Goal: Transaction & Acquisition: Purchase product/service

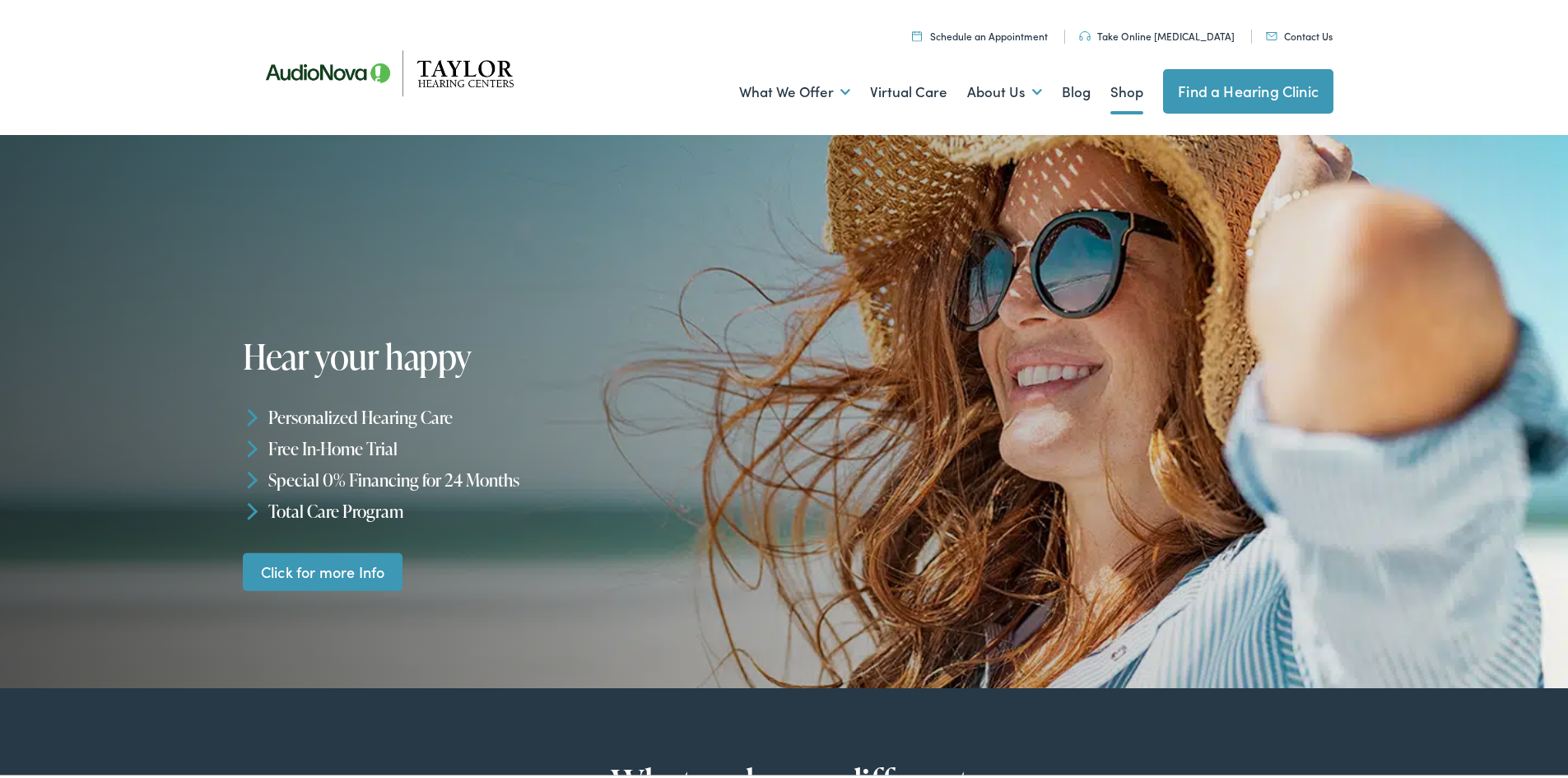
click at [1120, 88] on link "Shop" at bounding box center [1127, 89] width 33 height 61
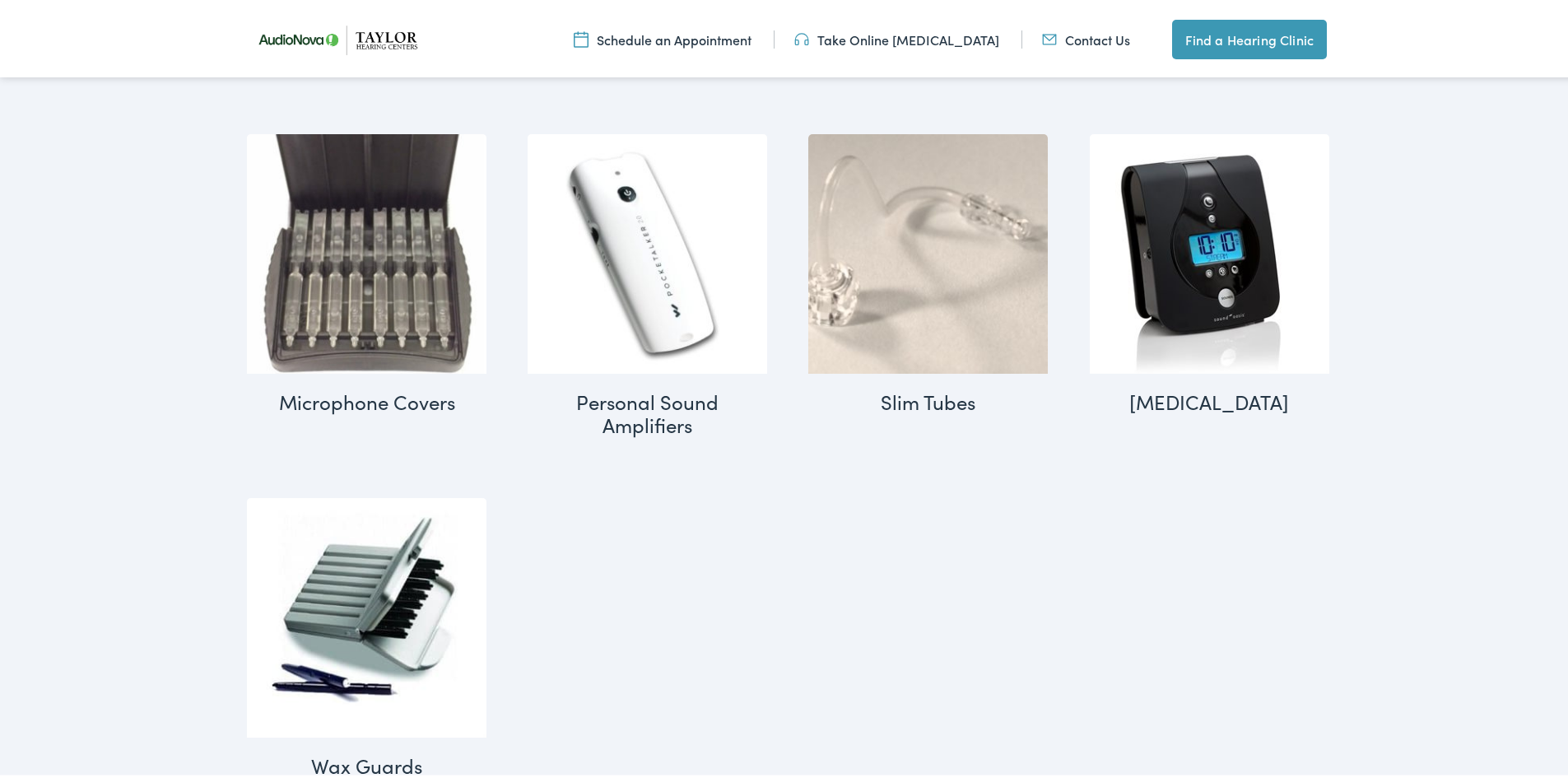
scroll to position [1976, 0]
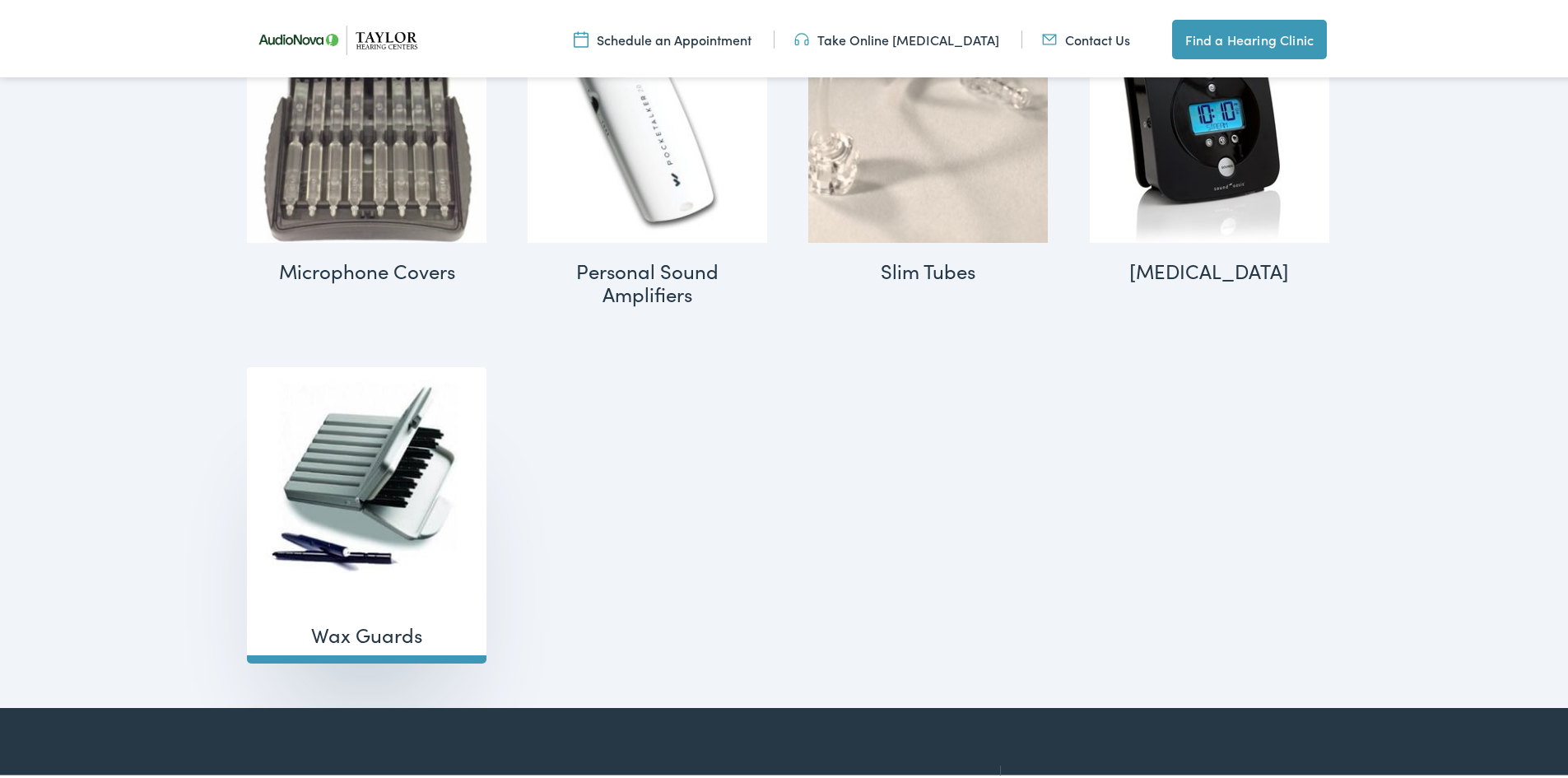
click at [395, 444] on img "Visit product category Wax Guards" at bounding box center [366, 483] width 239 height 239
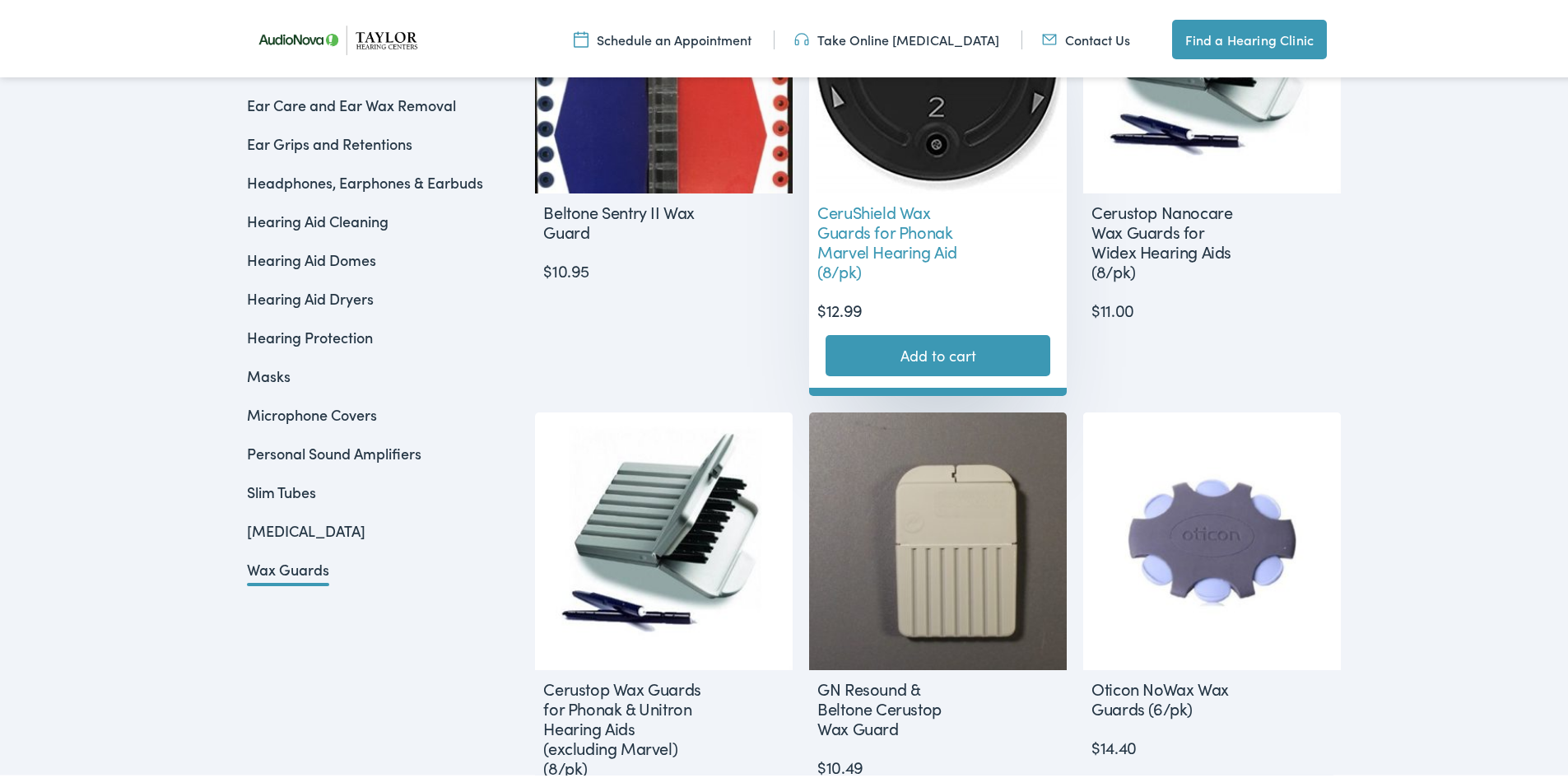
scroll to position [328, 0]
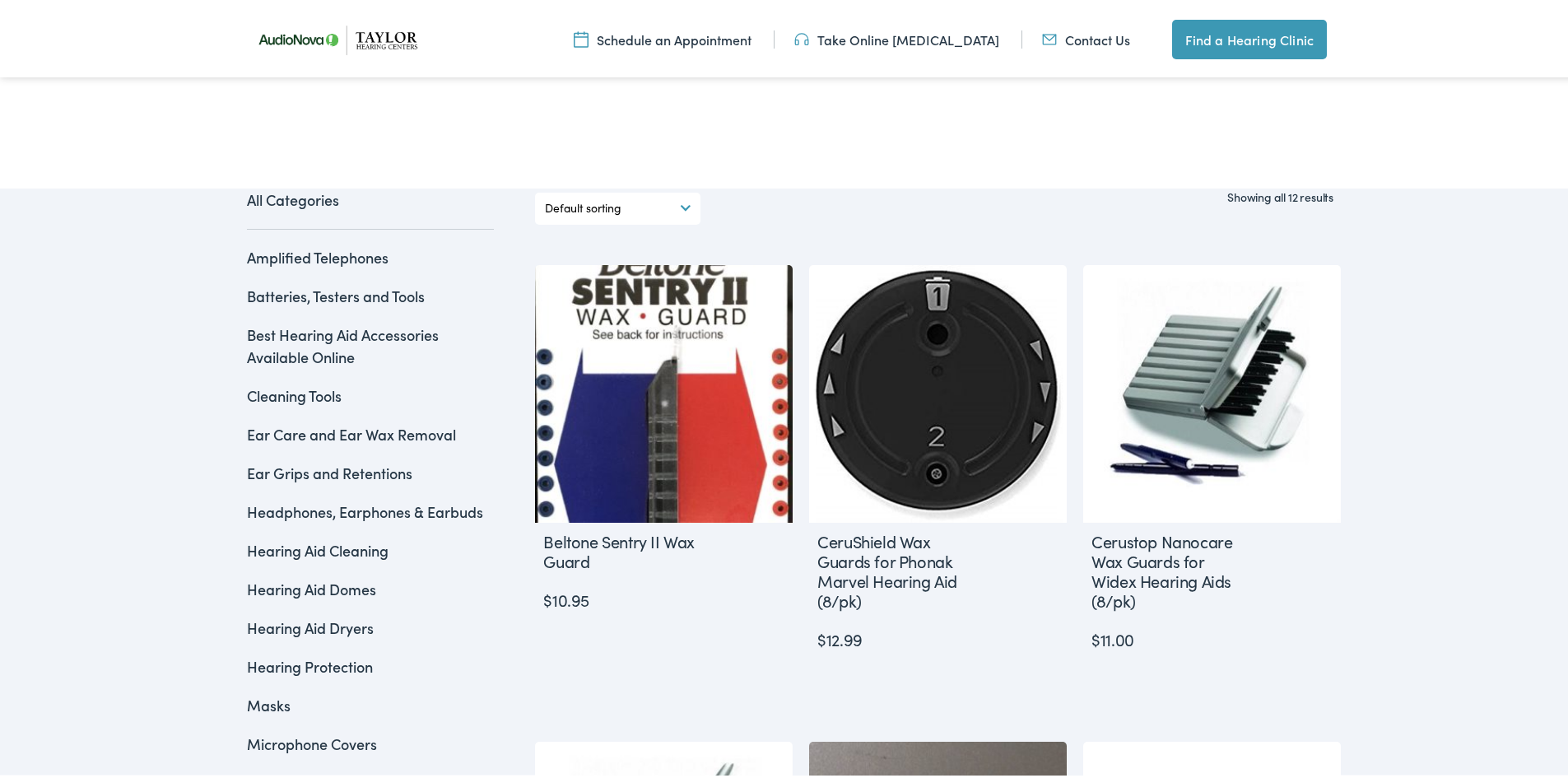
click at [676, 198] on select "Default sorting Sort by popularity Sort by latest Sort by price: low to high So…" at bounding box center [618, 205] width 146 height 32
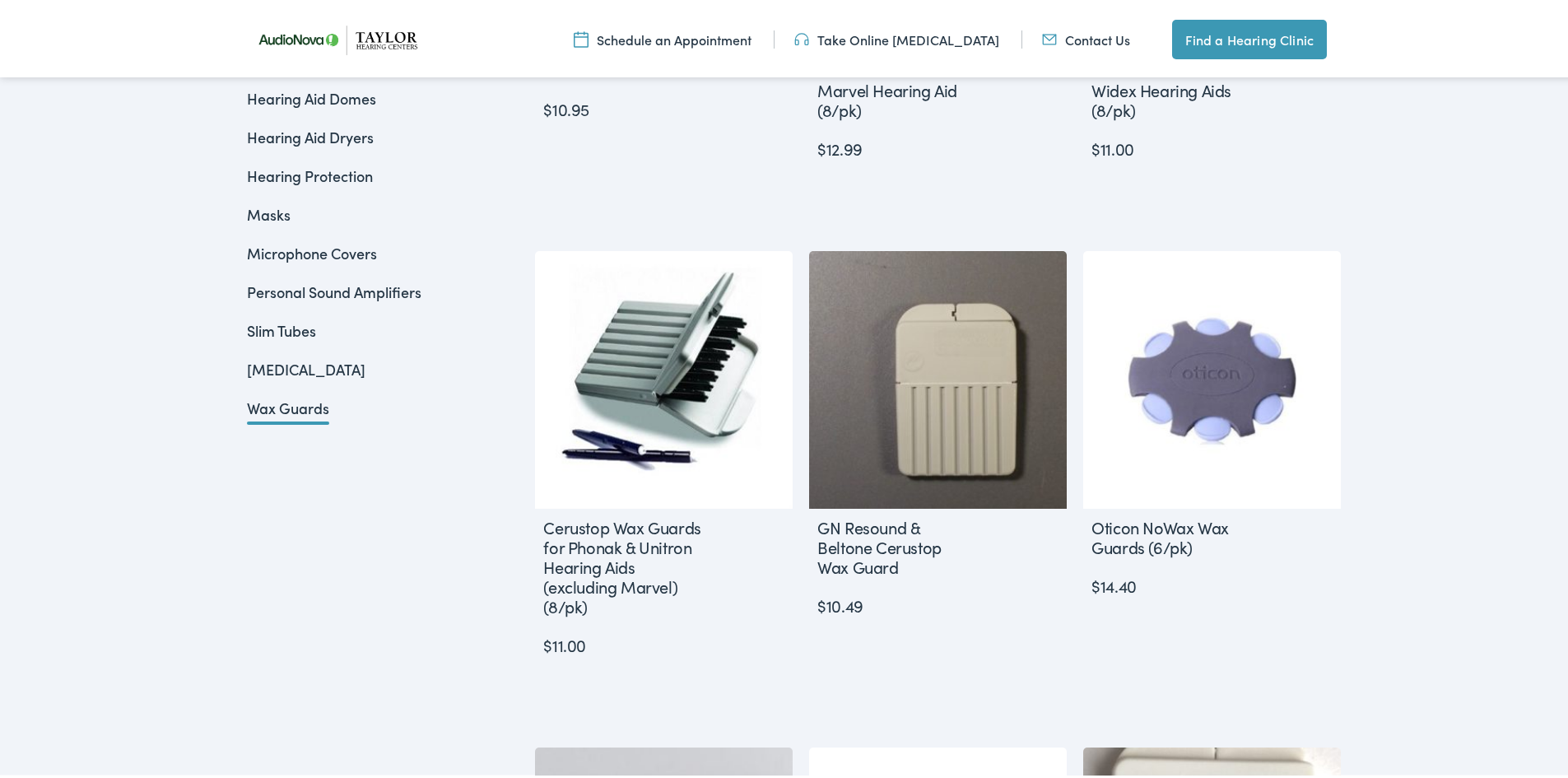
scroll to position [821, 0]
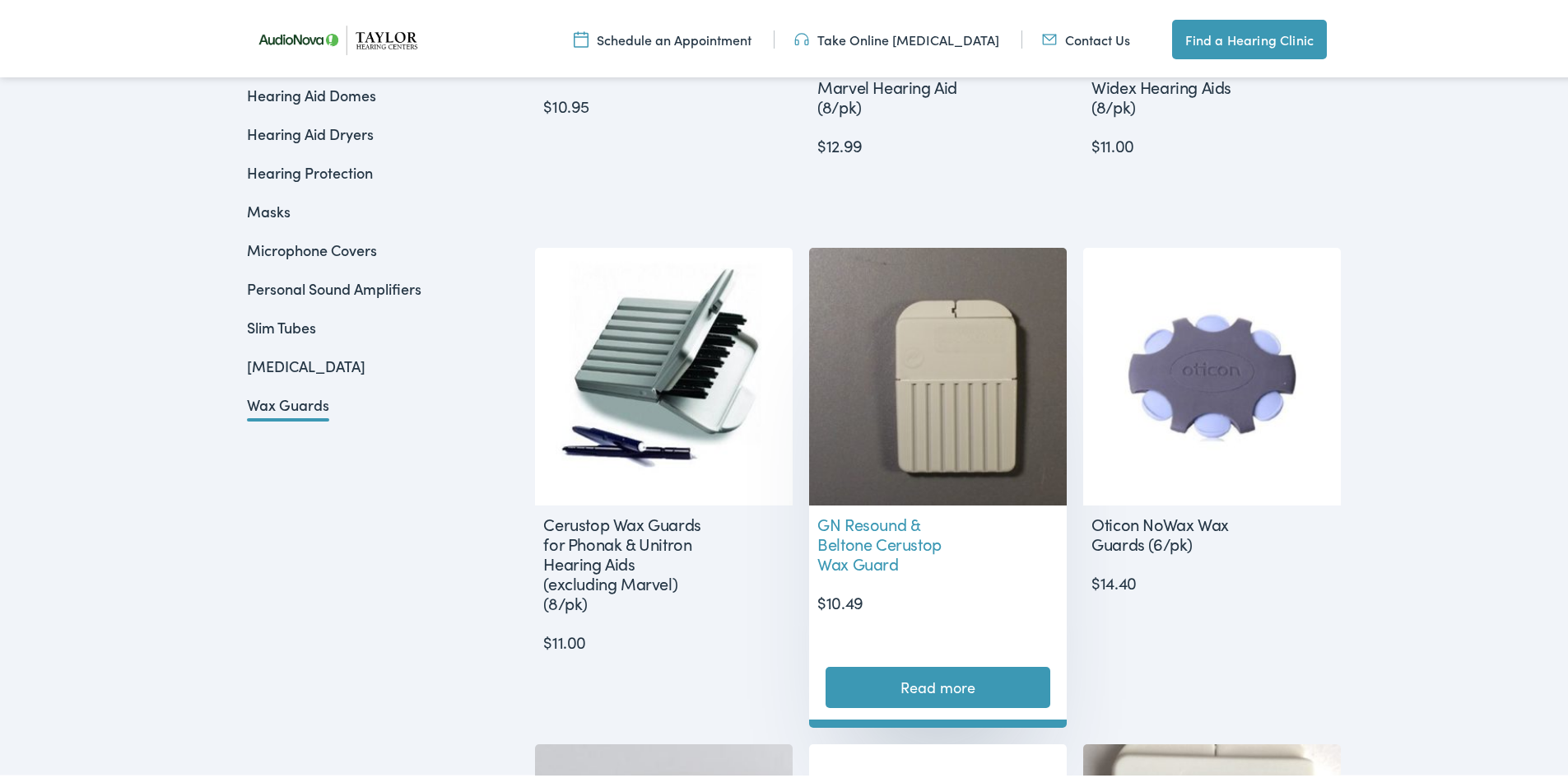
click at [947, 446] on img at bounding box center [938, 373] width 258 height 258
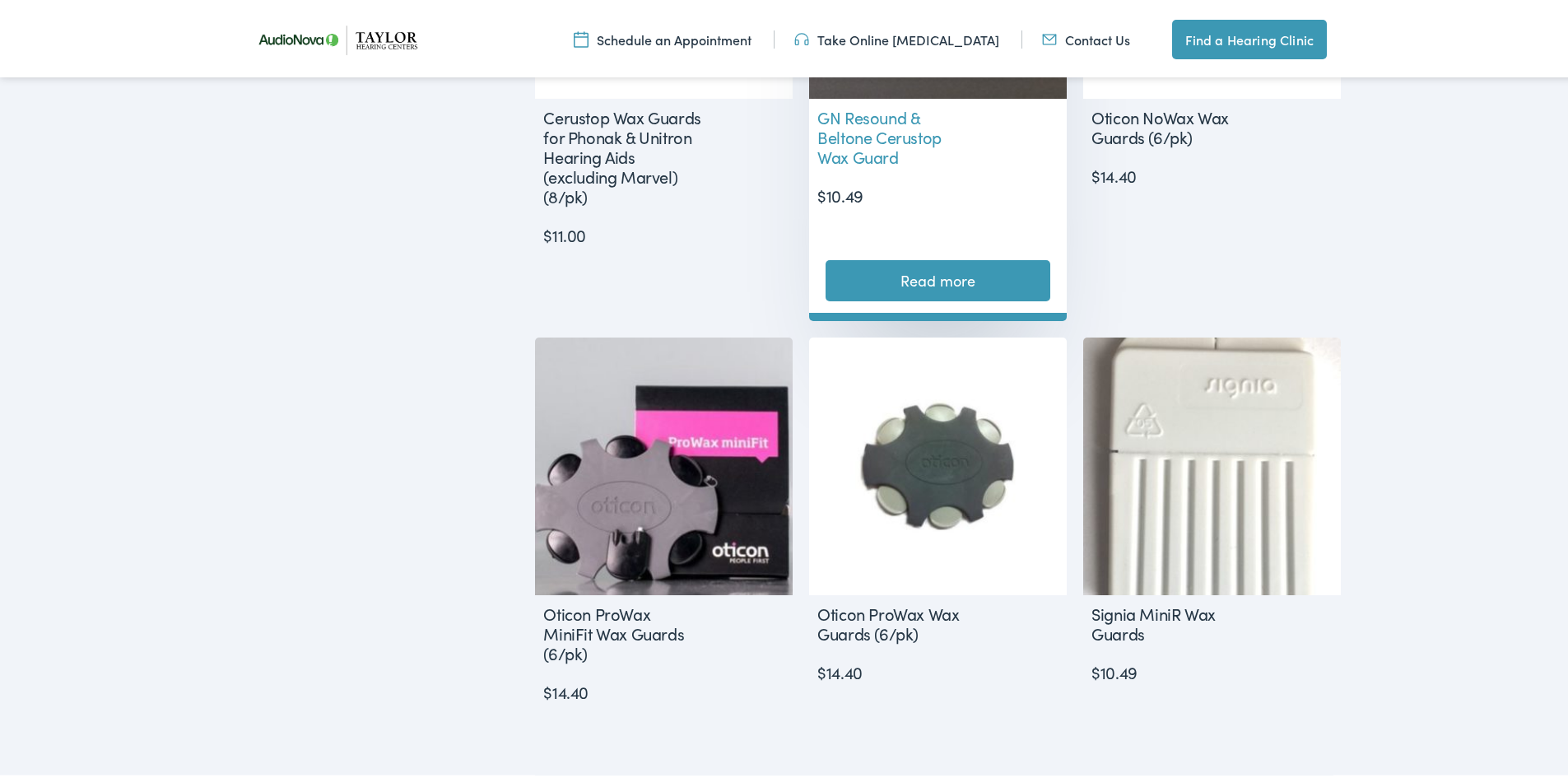
scroll to position [985, 0]
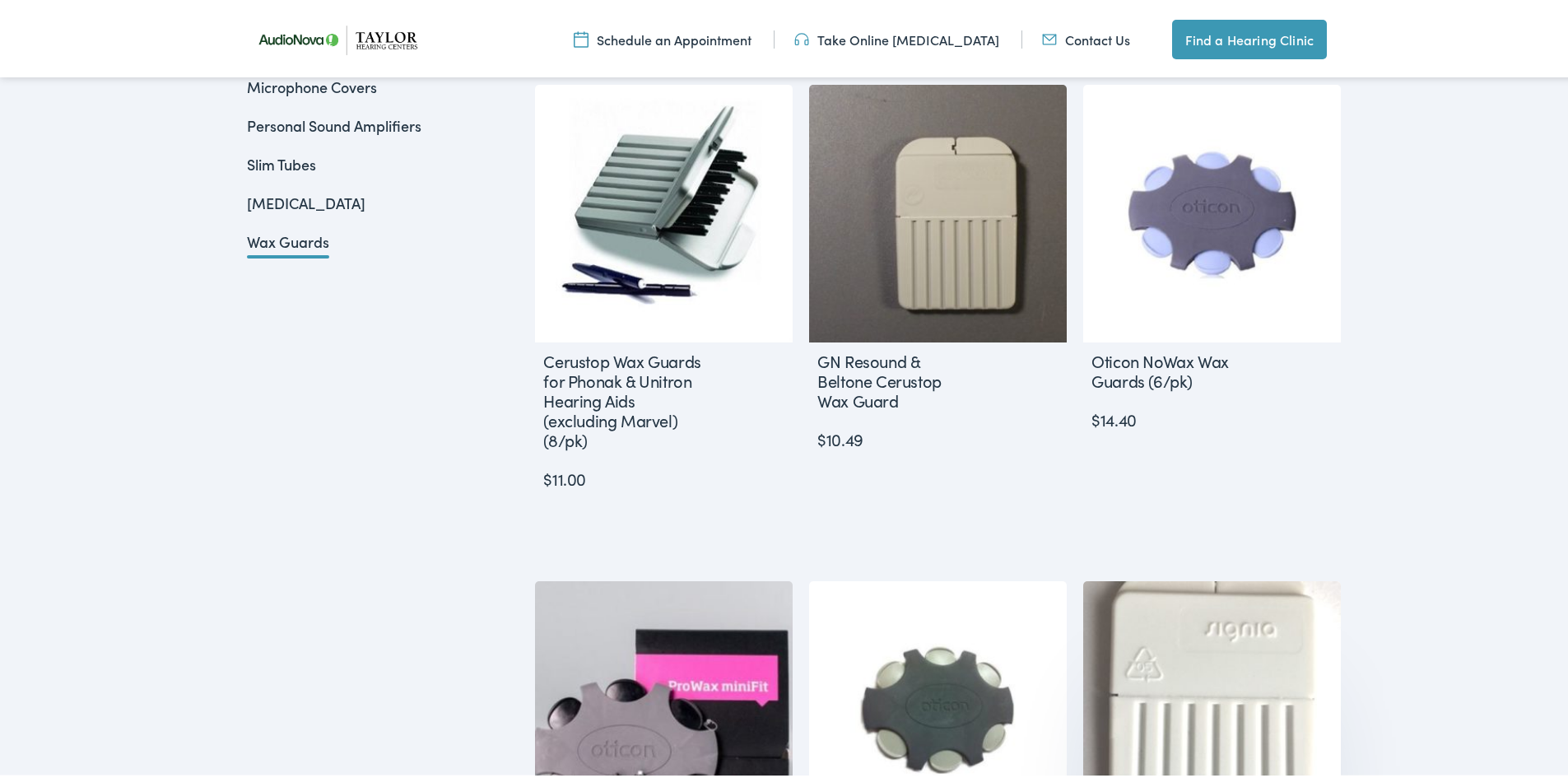
click at [1195, 673] on img at bounding box center [1212, 707] width 258 height 258
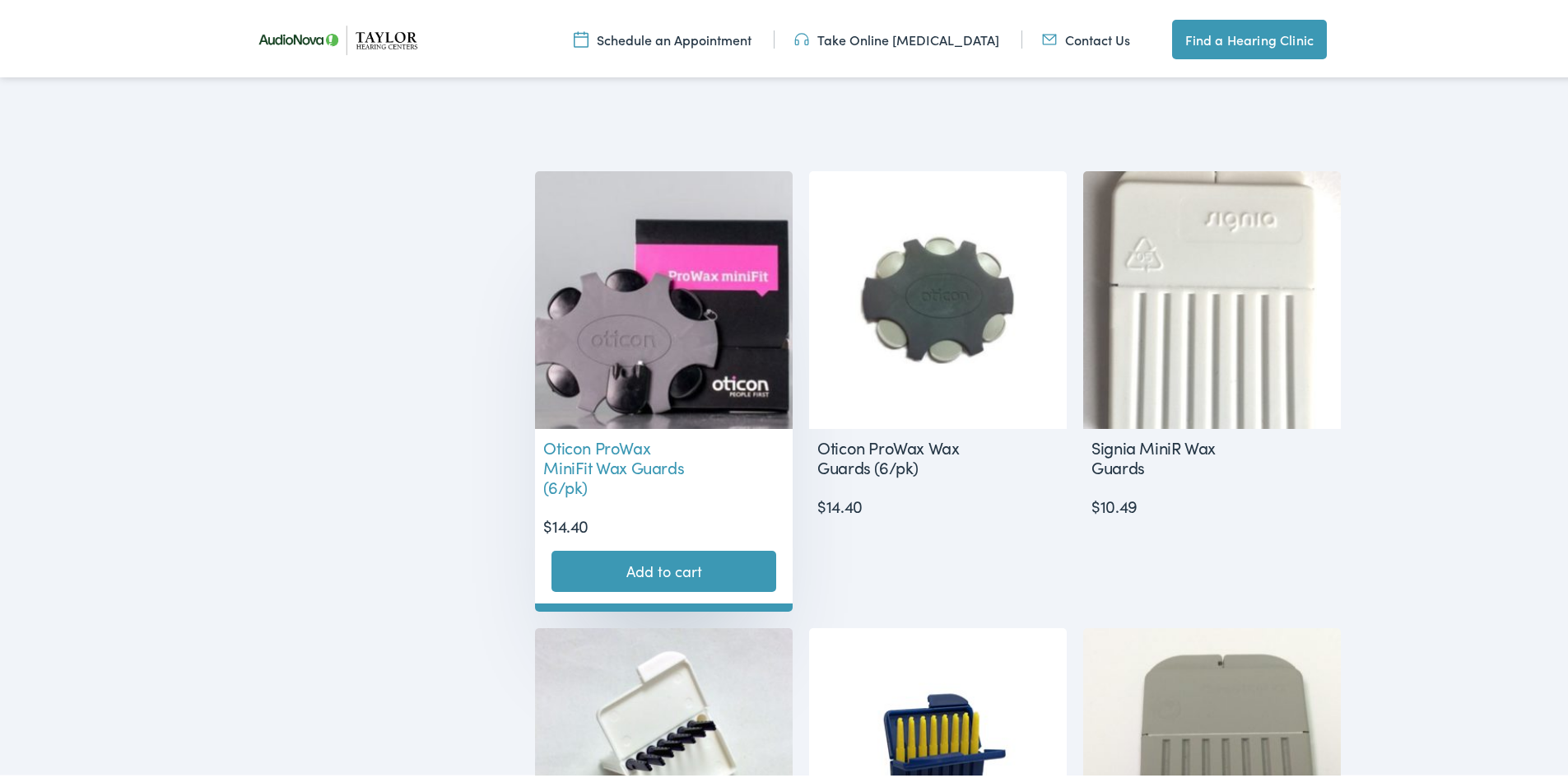
scroll to position [1560, 0]
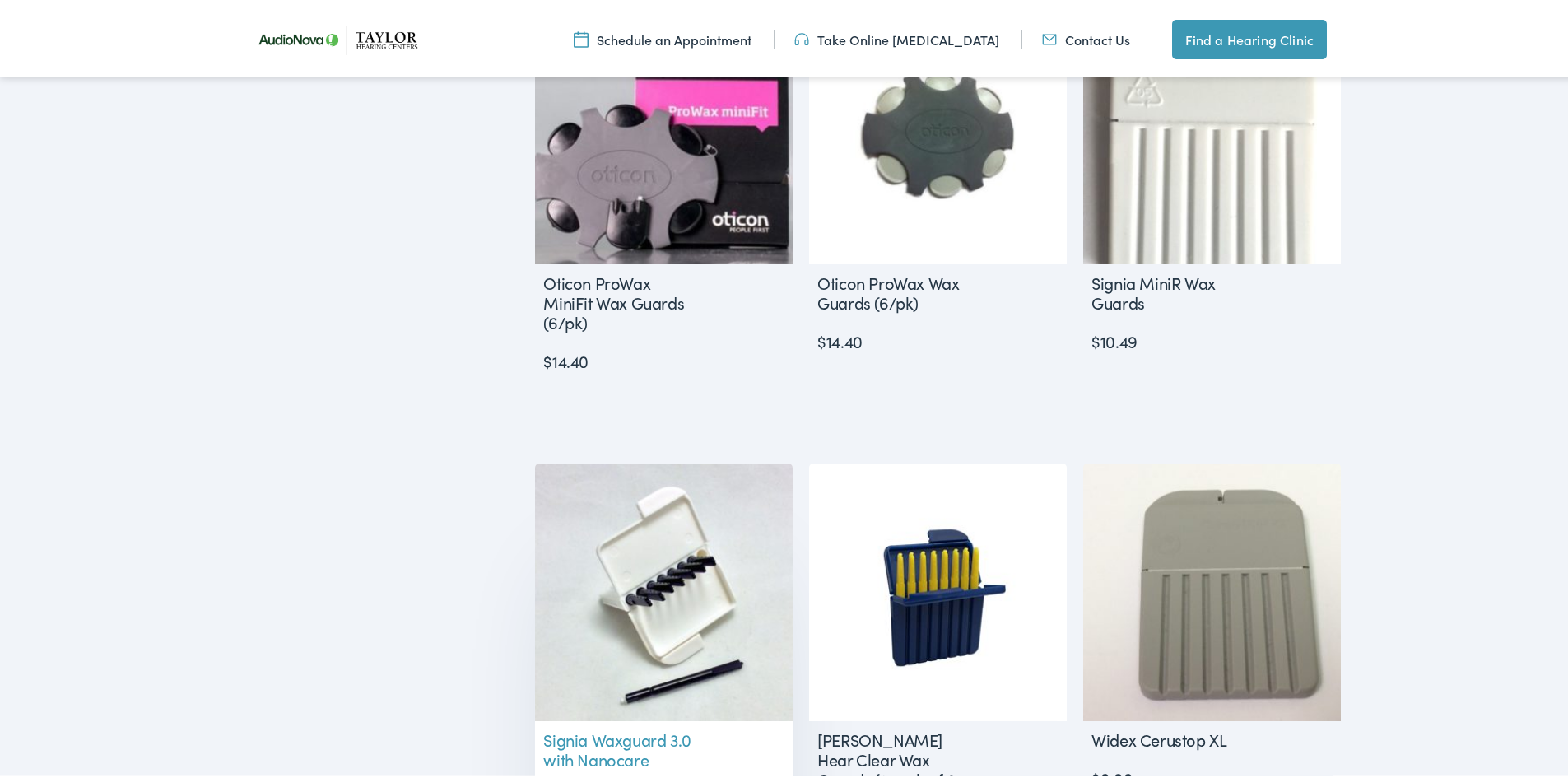
click at [647, 526] on img at bounding box center [663, 589] width 258 height 258
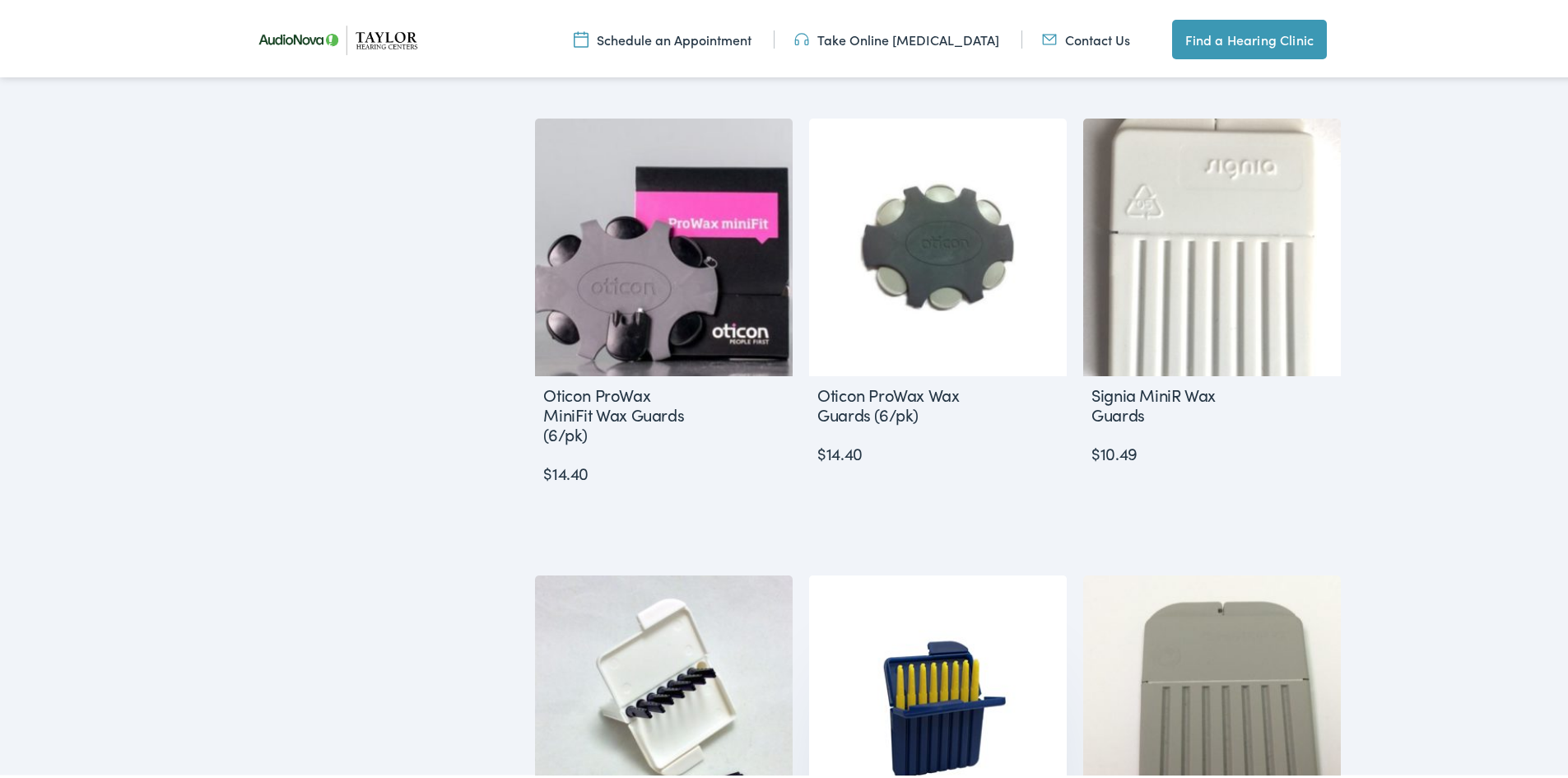
scroll to position [1558, 0]
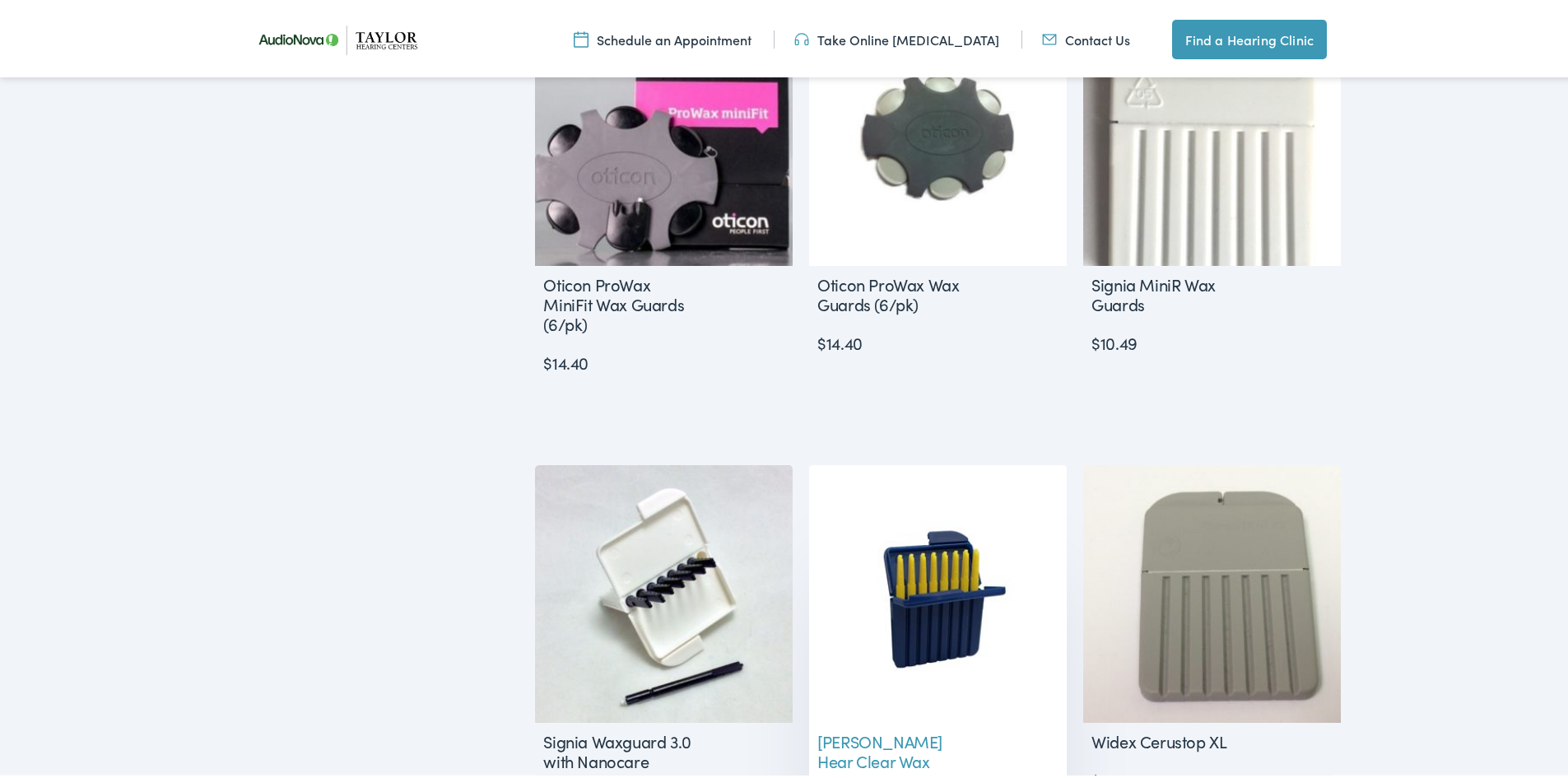
click at [988, 556] on img at bounding box center [938, 590] width 258 height 258
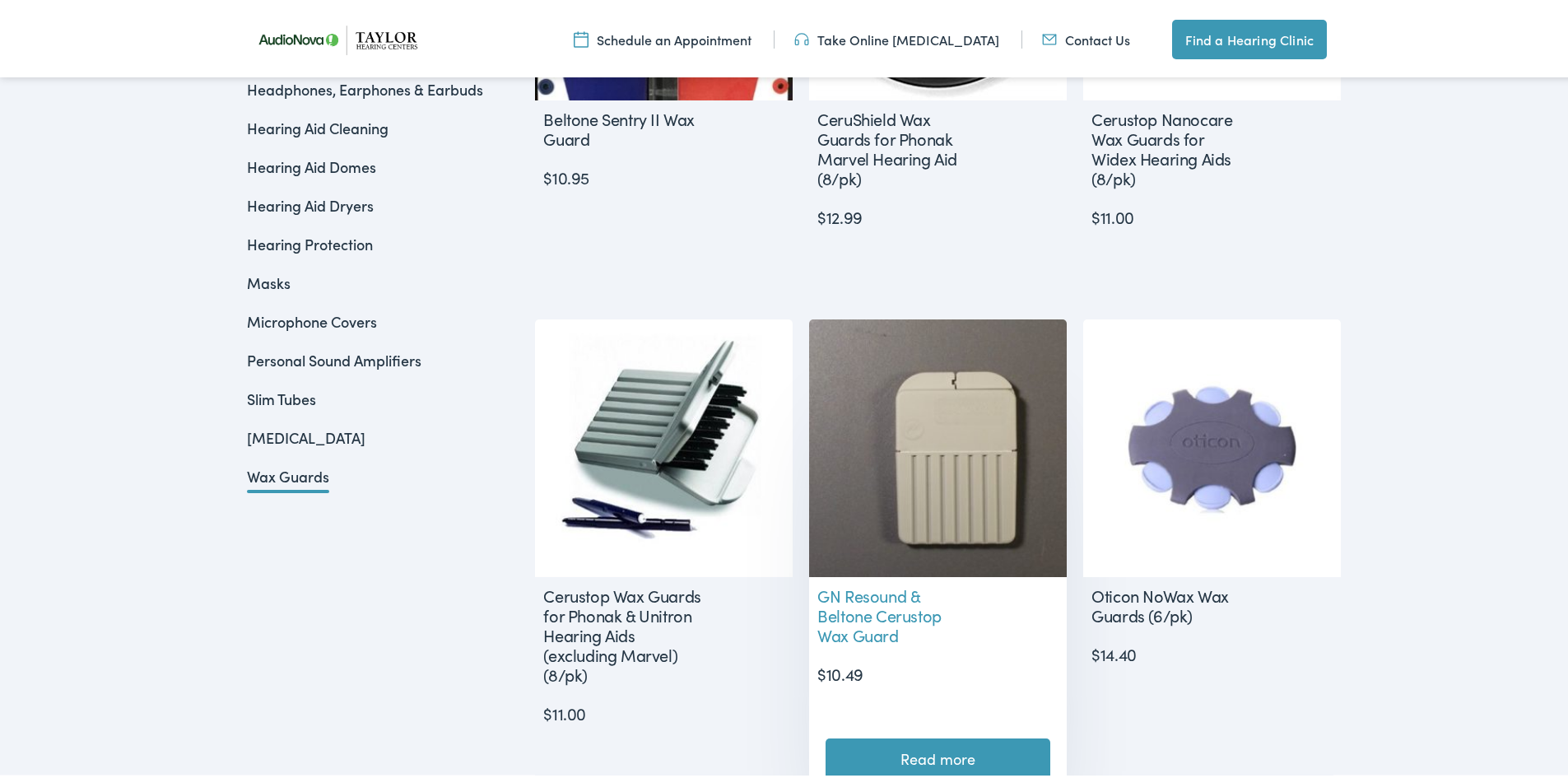
scroll to position [815, 0]
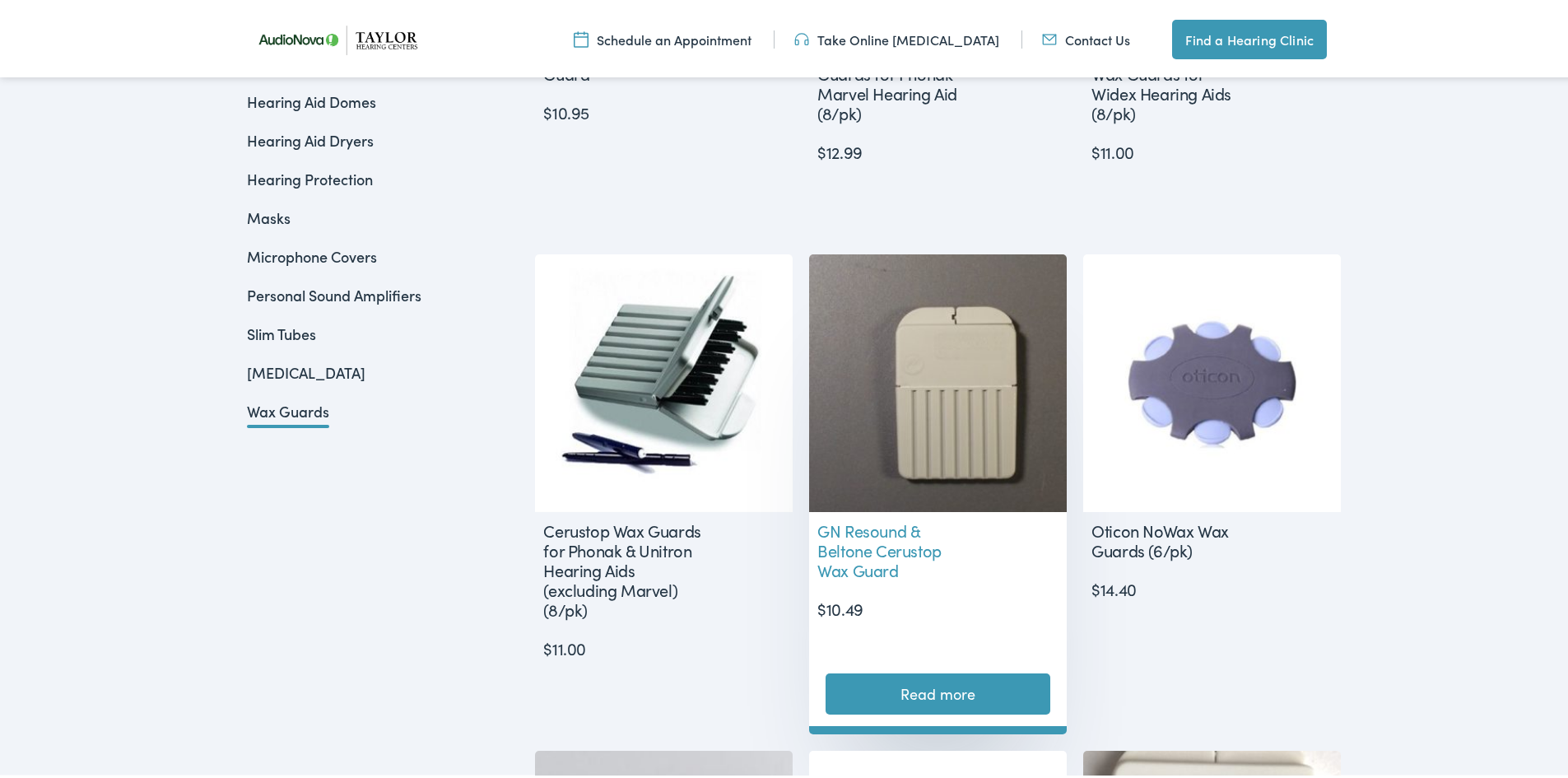
click at [952, 453] on img at bounding box center [938, 380] width 258 height 258
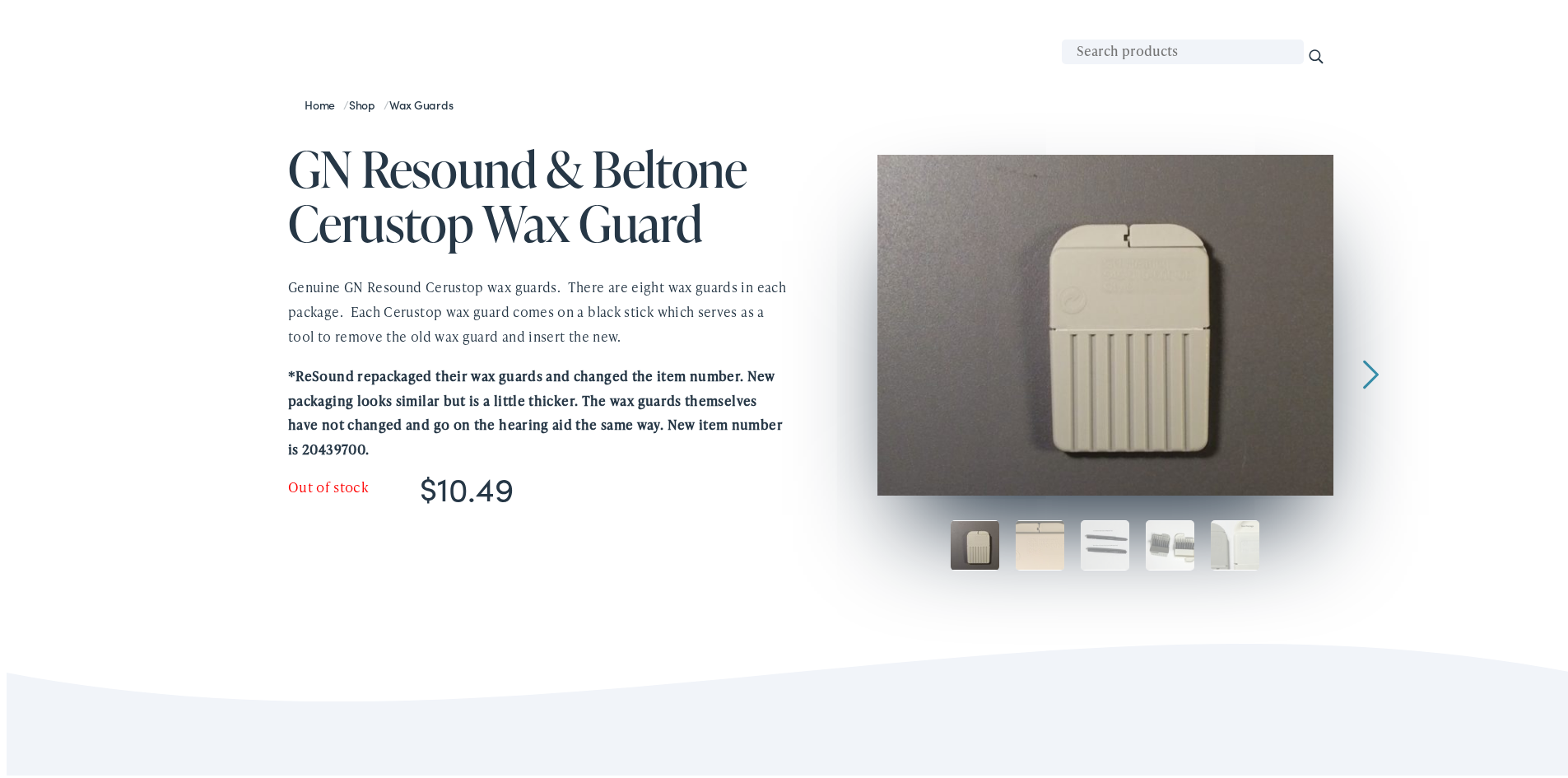
scroll to position [164, 0]
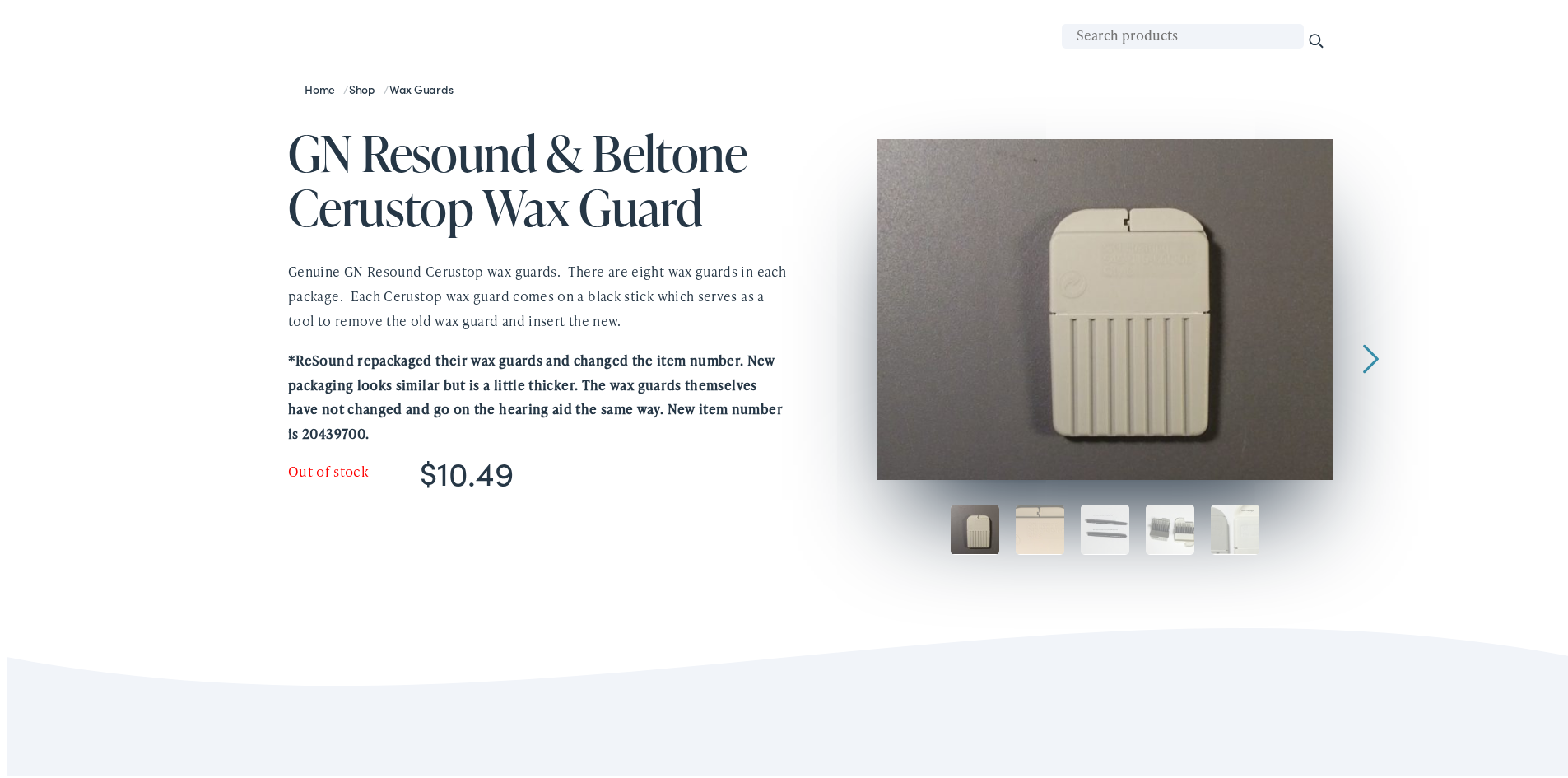
click at [1372, 345] on div at bounding box center [1371, 255] width 16 height 239
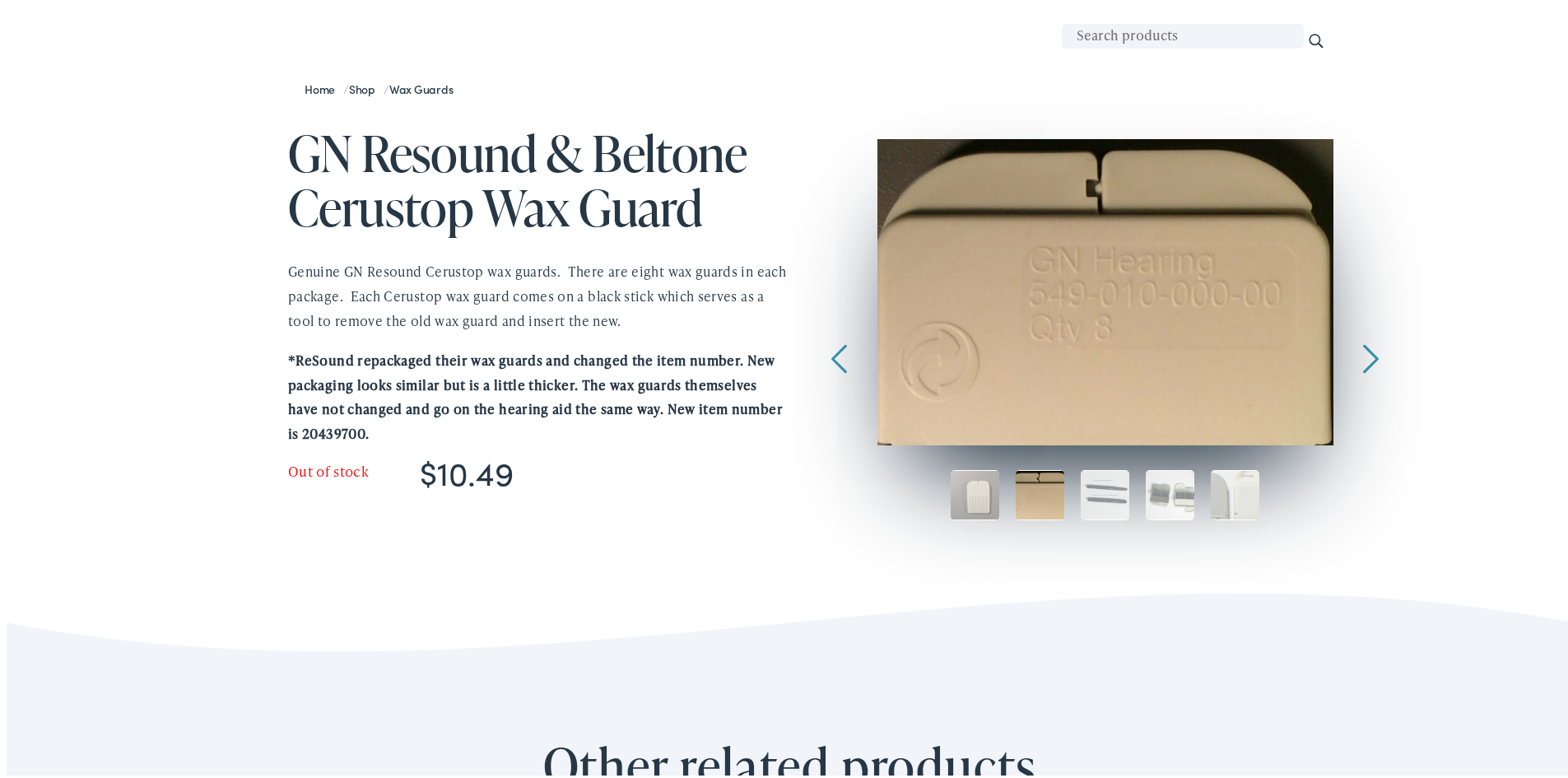
click at [1372, 346] on div at bounding box center [1371, 255] width 16 height 239
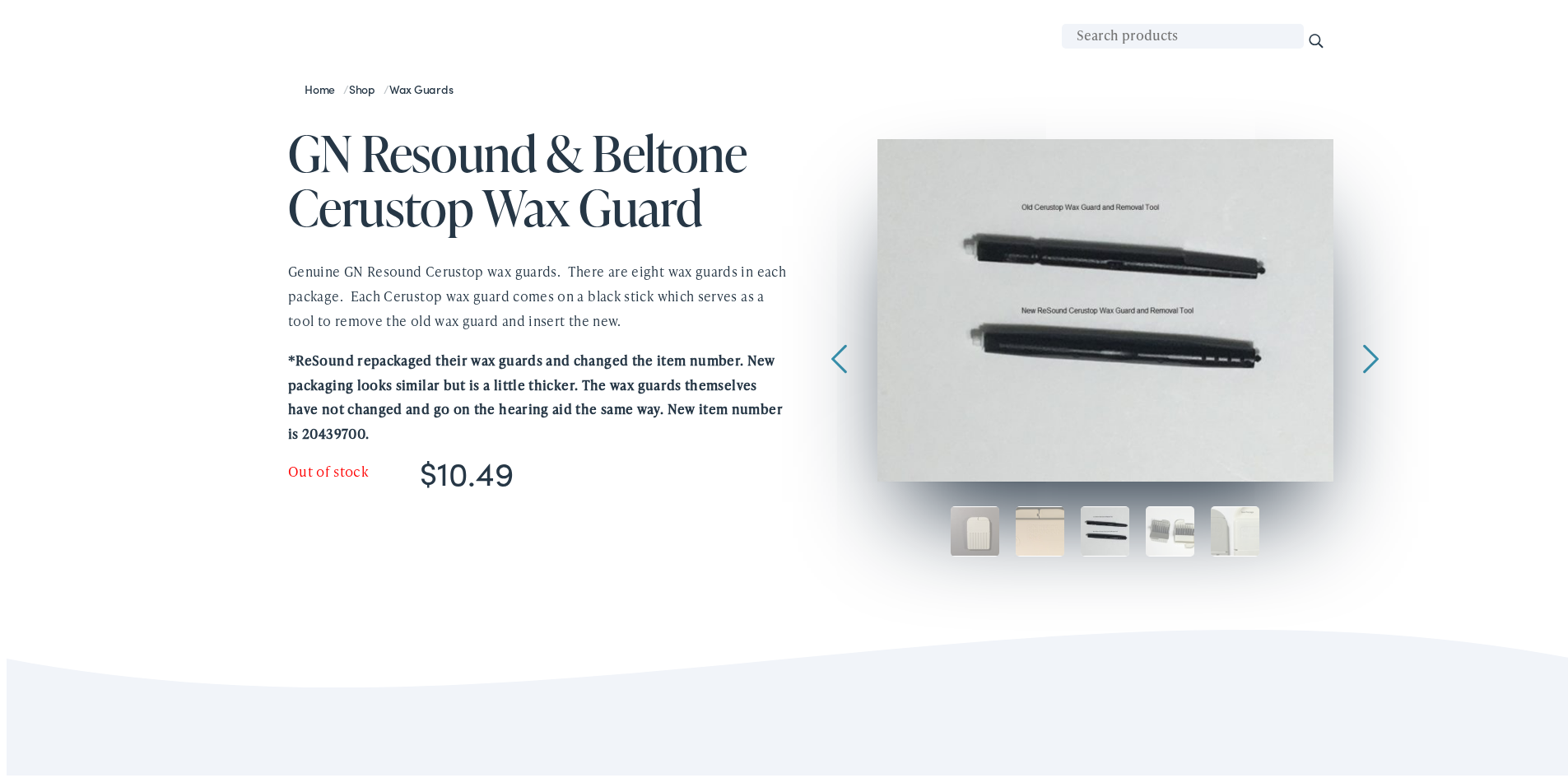
click at [1372, 346] on div at bounding box center [1371, 255] width 16 height 239
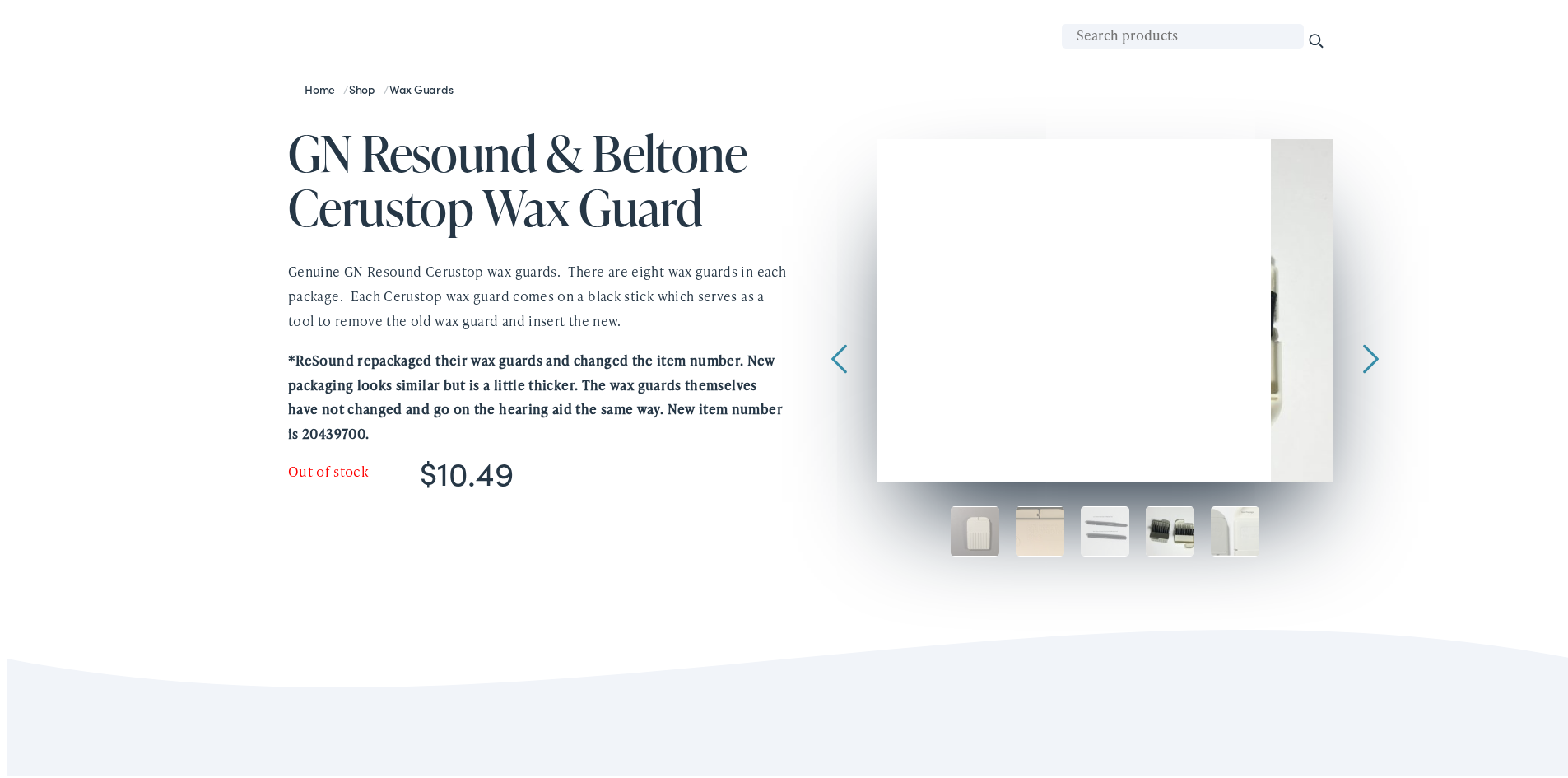
click at [1372, 346] on div at bounding box center [1371, 255] width 16 height 239
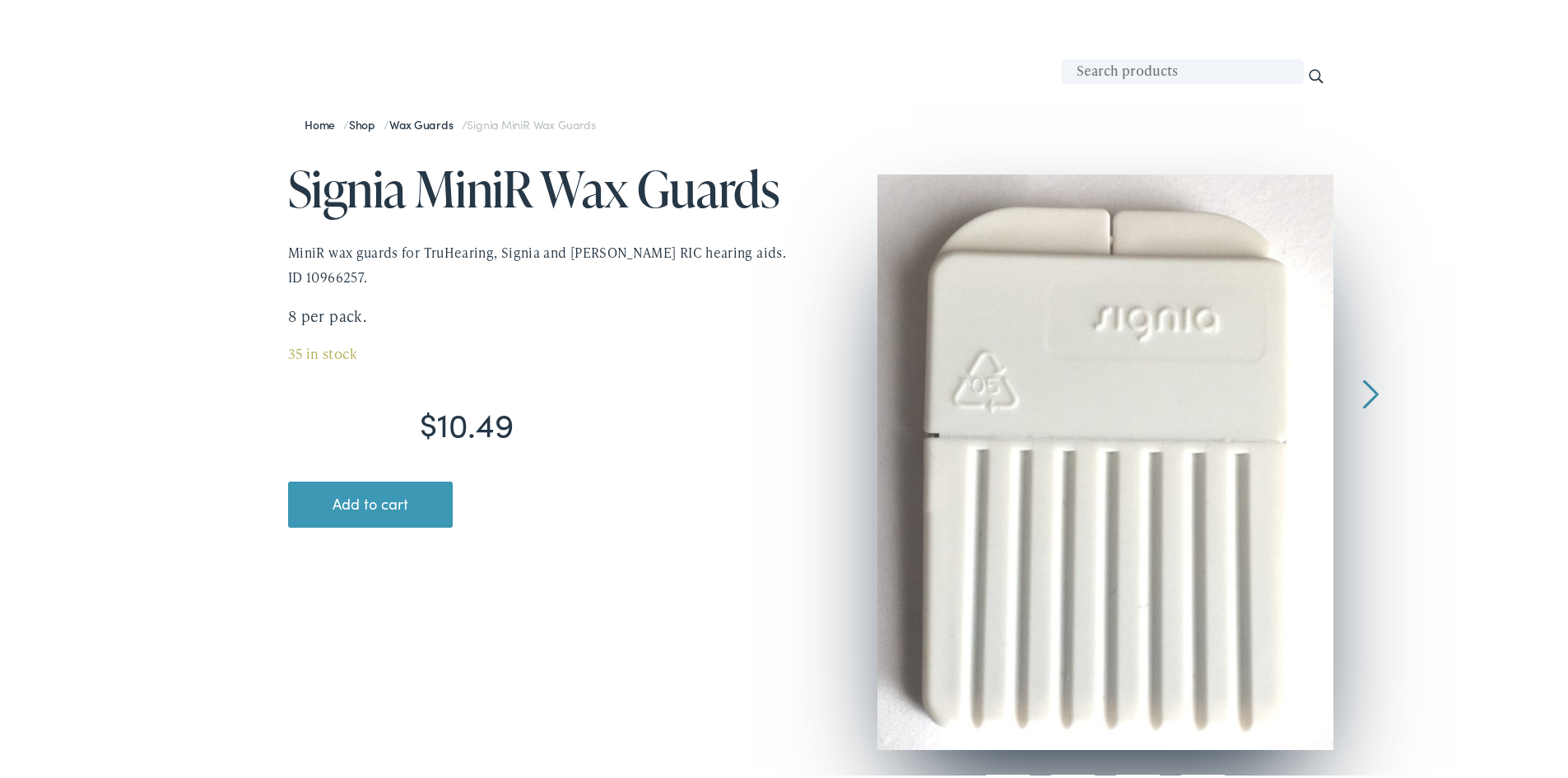
scroll to position [247, 0]
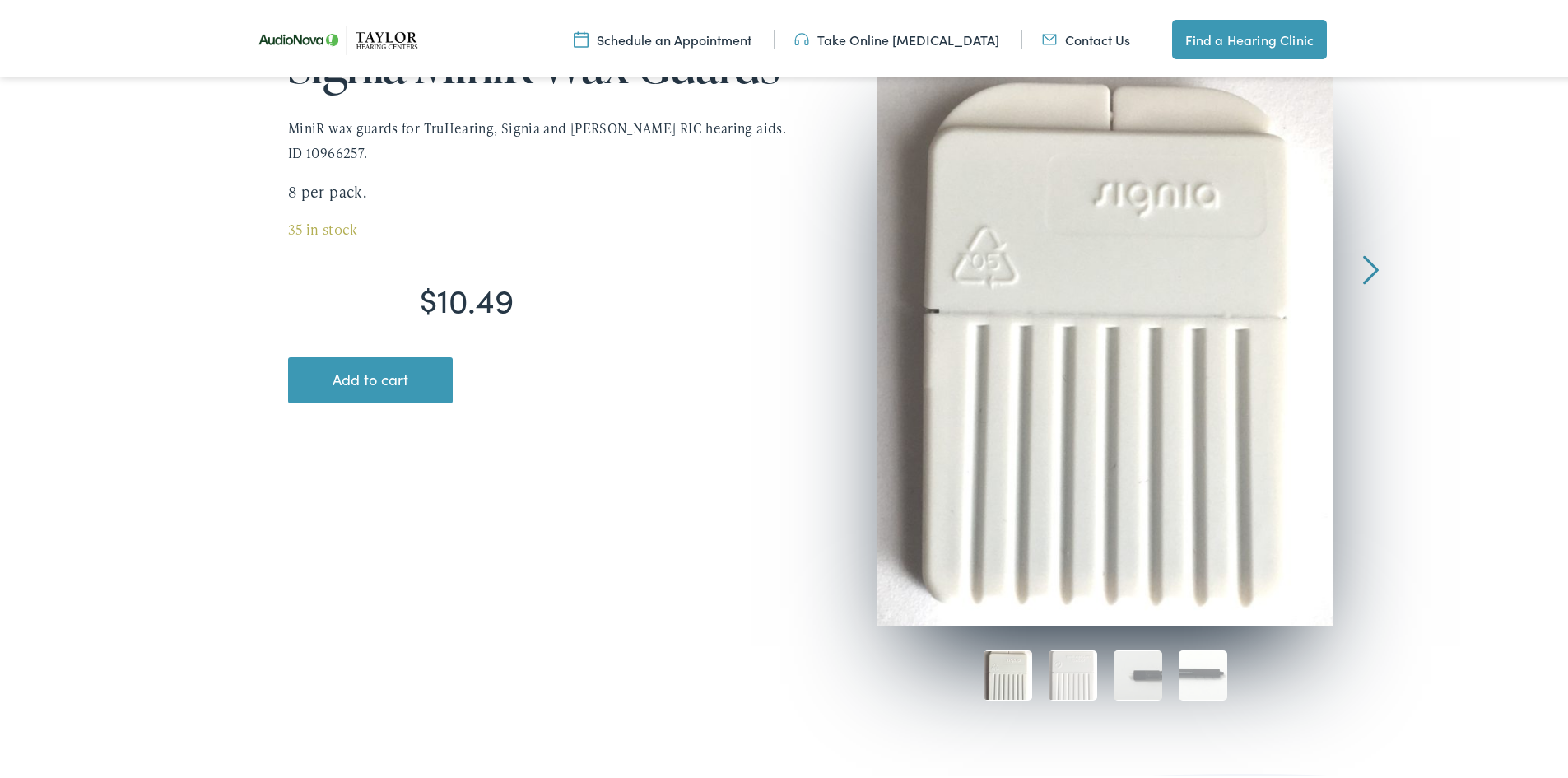
click at [1364, 261] on div at bounding box center [1371, 166] width 16 height 239
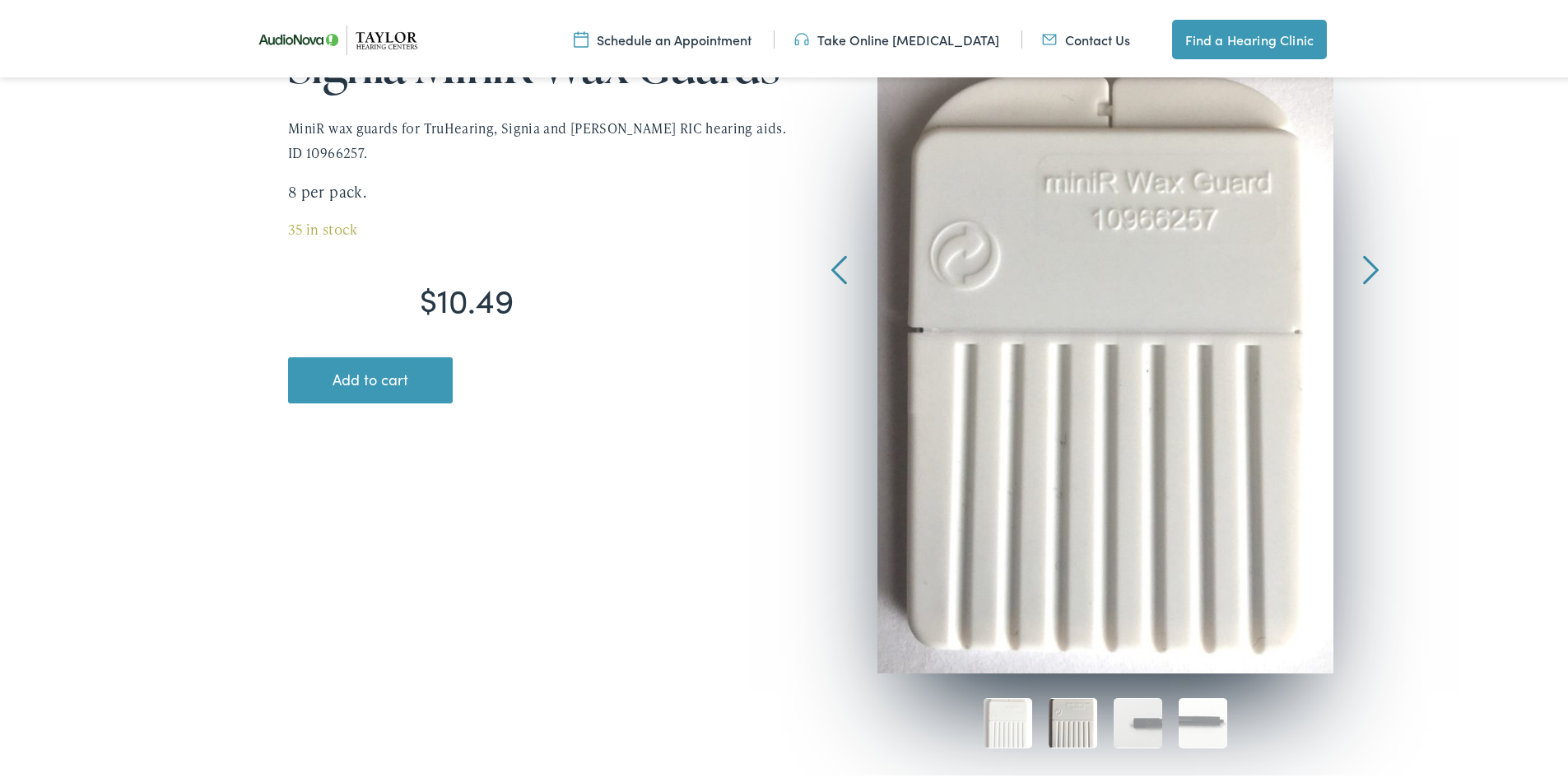
click at [1364, 263] on div at bounding box center [1371, 166] width 16 height 239
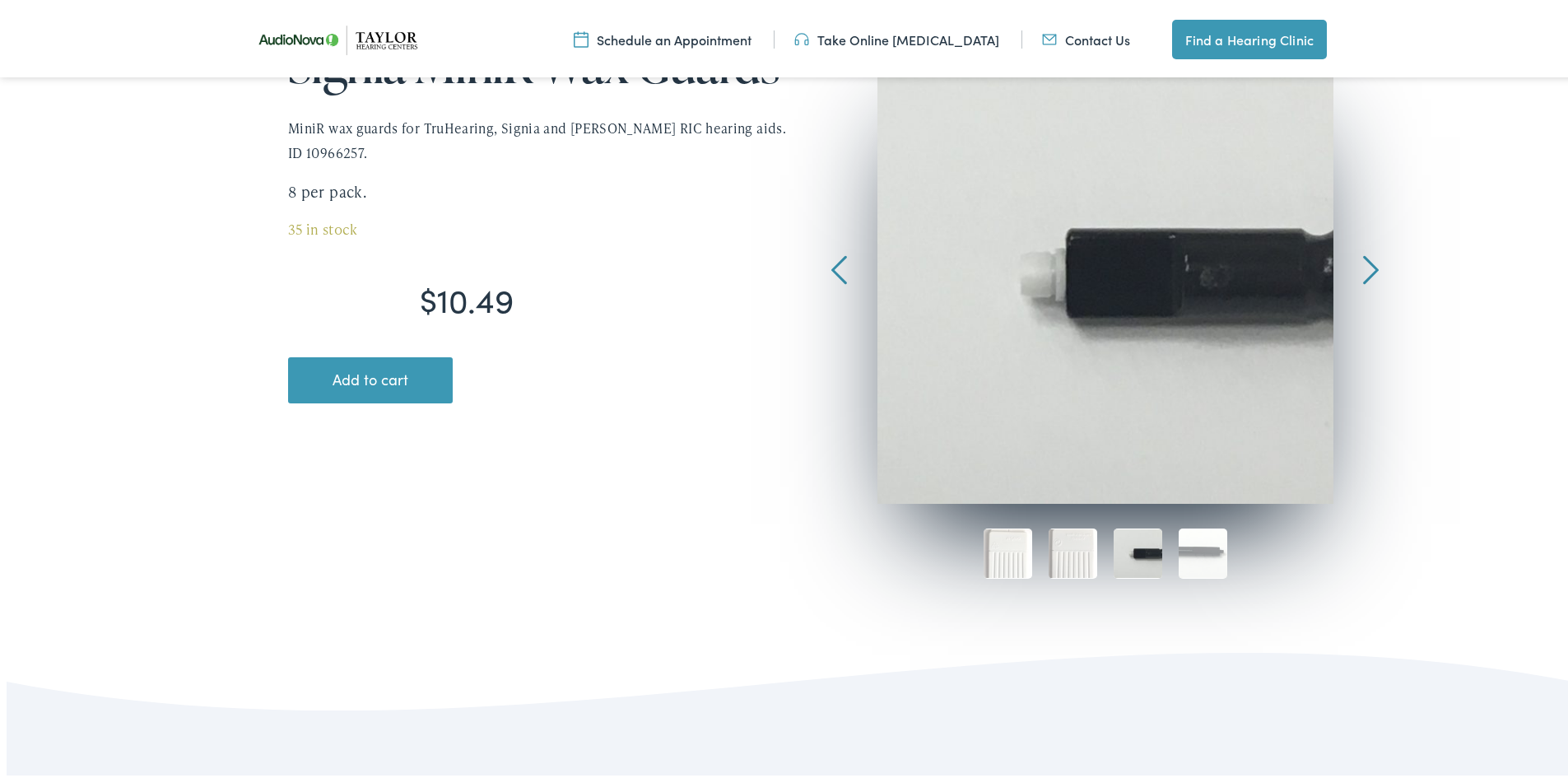
click at [1364, 263] on div at bounding box center [1371, 166] width 16 height 239
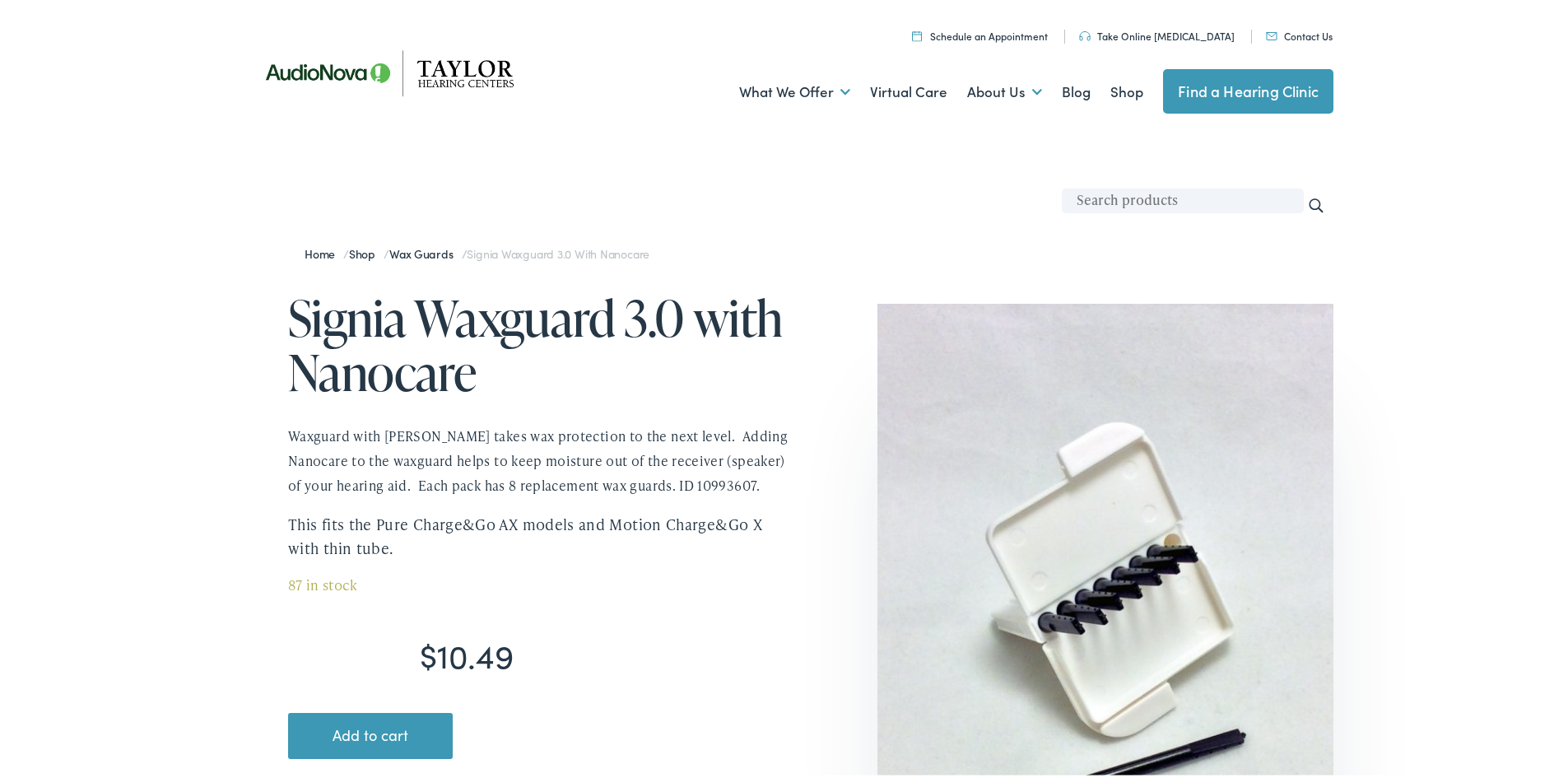
scroll to position [247, 0]
